Goal: Obtain resource: Download file/media

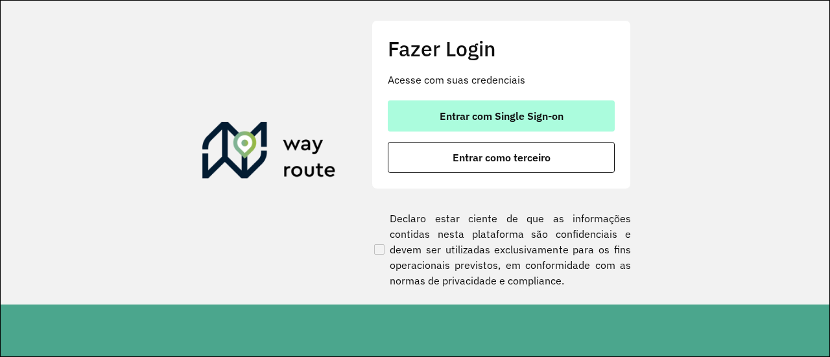
click at [503, 120] on span "Entrar com Single Sign-on" at bounding box center [502, 116] width 124 height 10
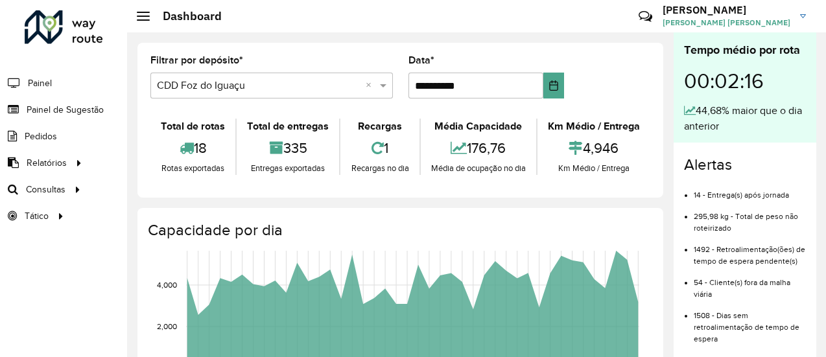
click at [234, 82] on input "text" at bounding box center [259, 86] width 204 height 16
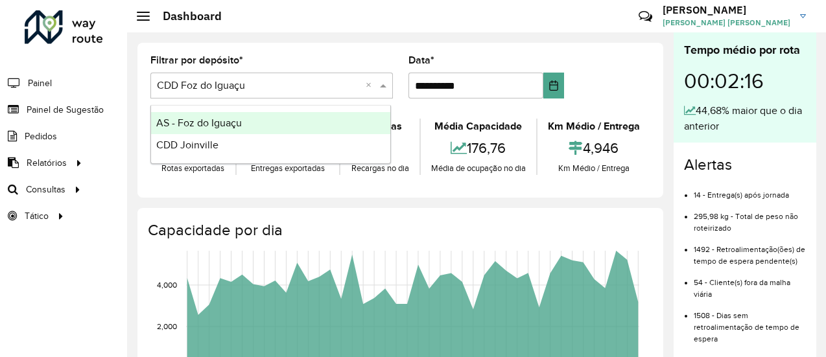
click at [231, 142] on div "CDD Joinville" at bounding box center [270, 145] width 239 height 22
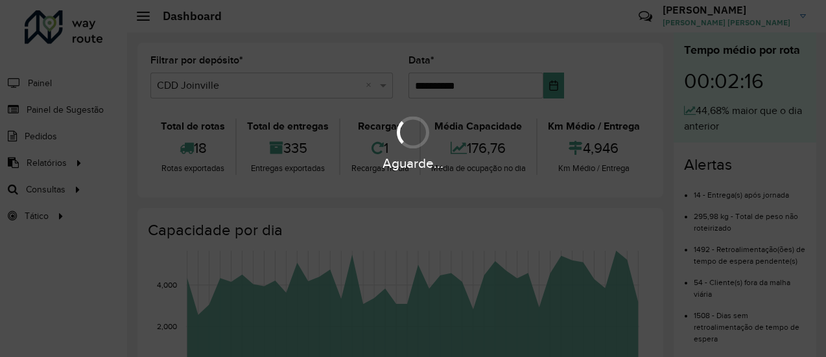
click at [292, 55] on div "Aguarde..." at bounding box center [413, 178] width 826 height 357
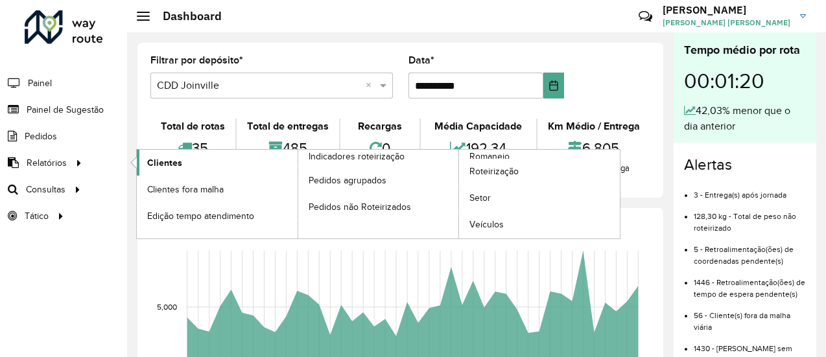
click at [163, 161] on span "Clientes" at bounding box center [164, 163] width 35 height 14
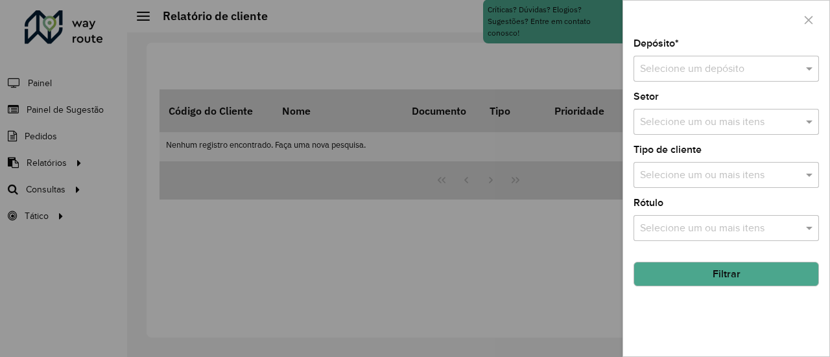
click at [800, 73] on div at bounding box center [726, 69] width 185 height 16
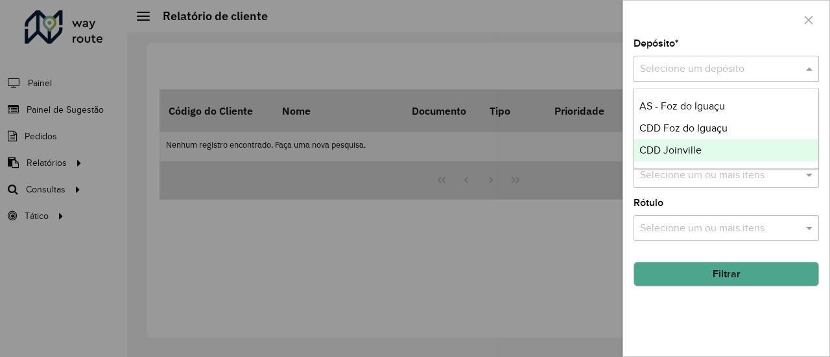
click at [711, 142] on div "CDD Joinville" at bounding box center [726, 150] width 185 height 22
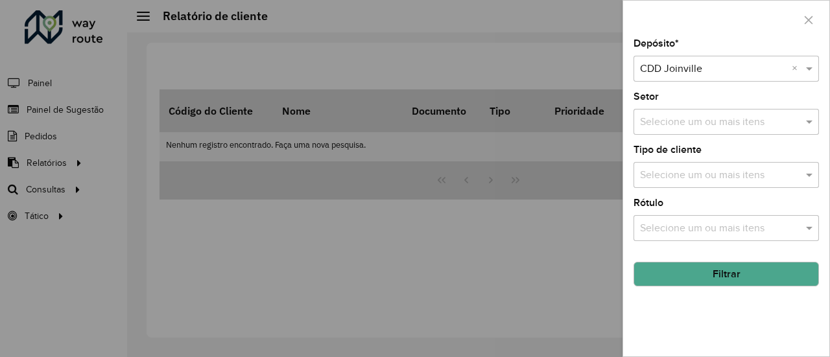
click at [703, 222] on input "text" at bounding box center [720, 229] width 166 height 16
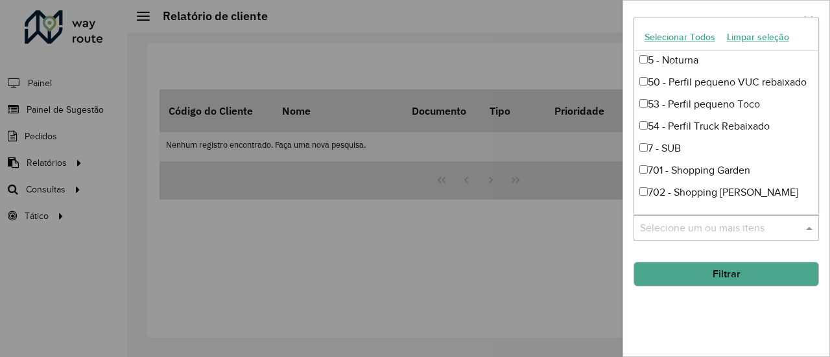
scroll to position [1305, 0]
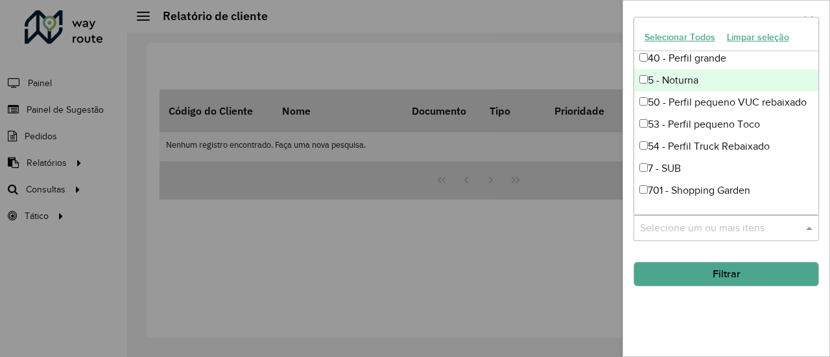
click at [699, 81] on div "5 - Noturna" at bounding box center [726, 80] width 185 height 22
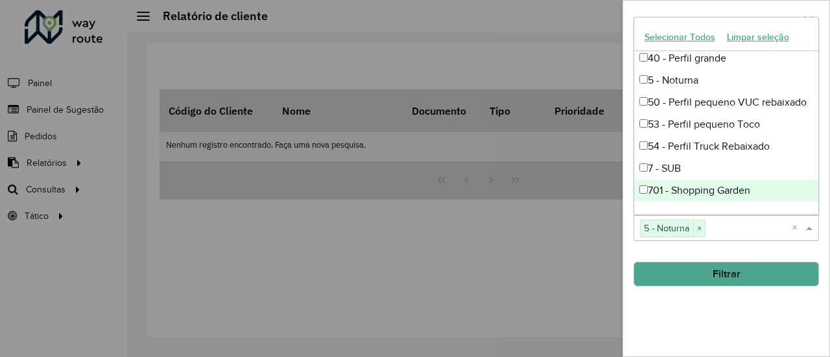
click at [721, 268] on button "Filtrar" at bounding box center [726, 274] width 185 height 25
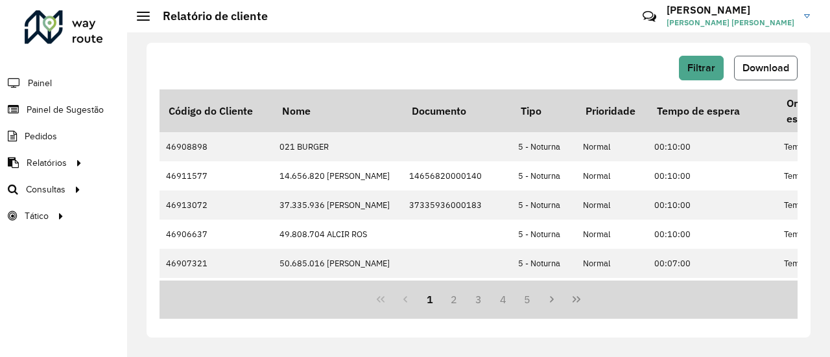
click at [789, 67] on span "Download" at bounding box center [766, 67] width 47 height 11
